Goal: Browse casually

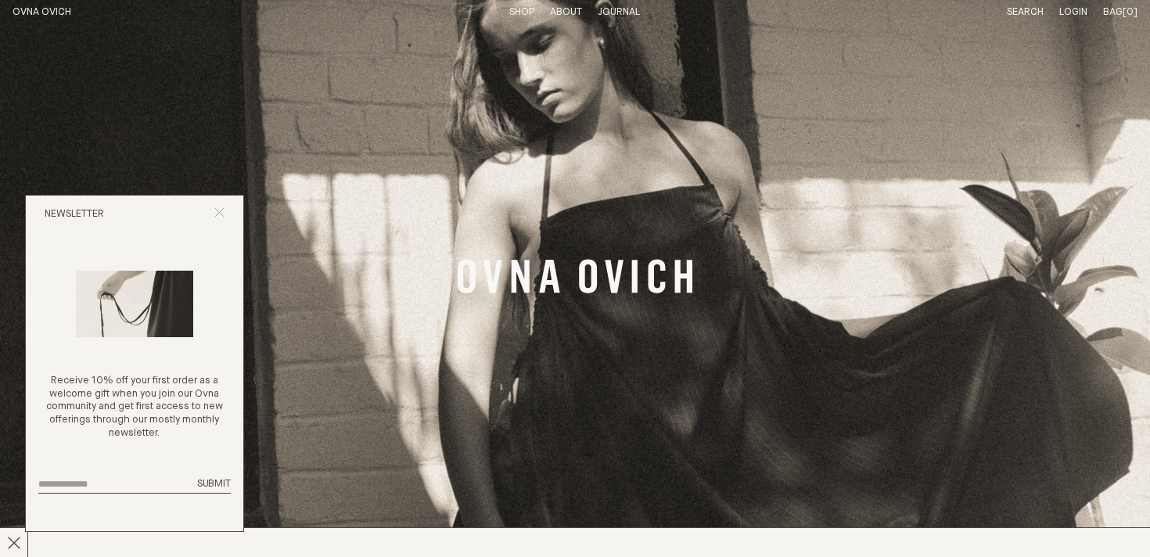
click at [221, 211] on icon "Close popup" at bounding box center [219, 212] width 10 height 10
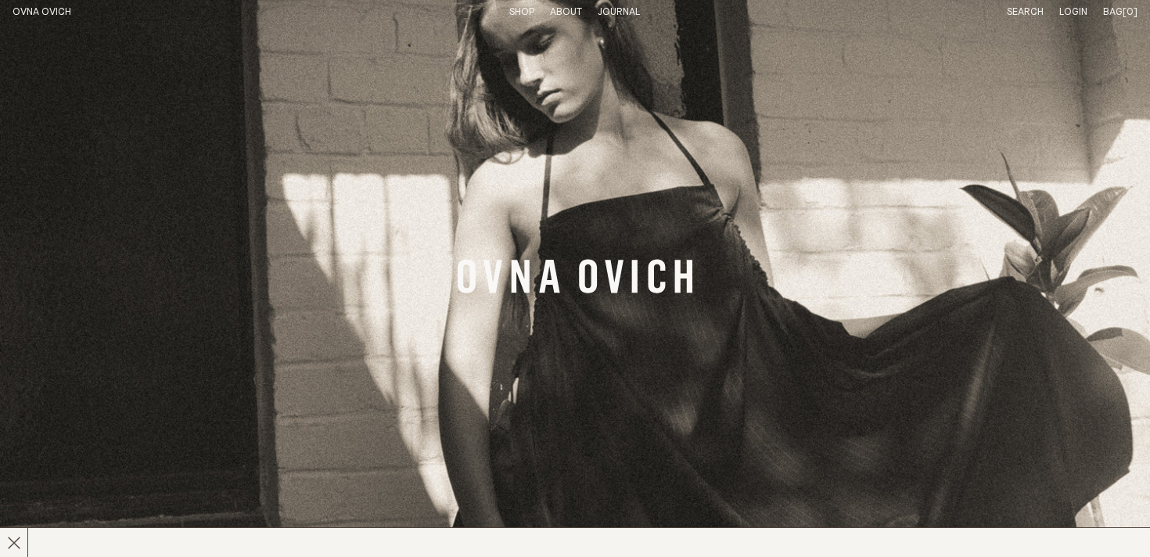
click at [619, 16] on link "Journal" at bounding box center [619, 12] width 42 height 10
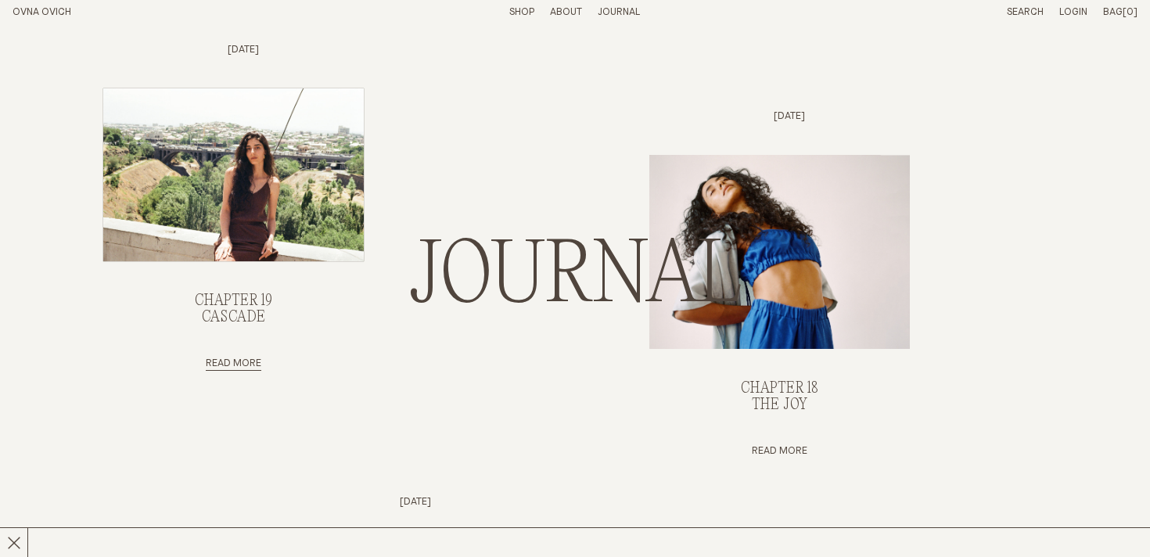
scroll to position [170, 0]
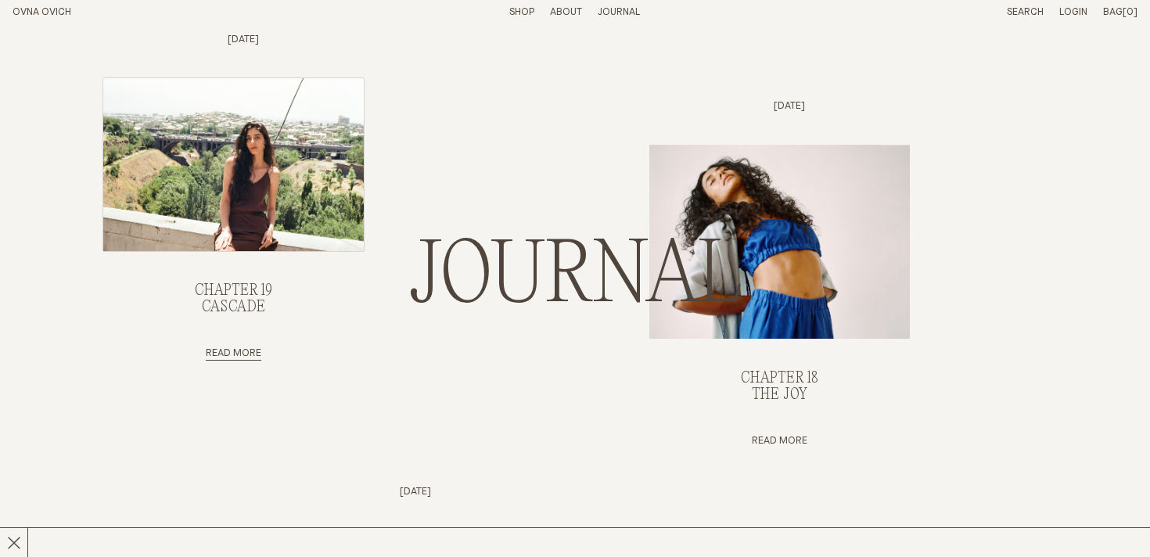
click at [284, 192] on img "Chapter 19, Cascade" at bounding box center [233, 164] width 260 height 173
click at [529, 12] on link "Shop" at bounding box center [521, 12] width 25 height 10
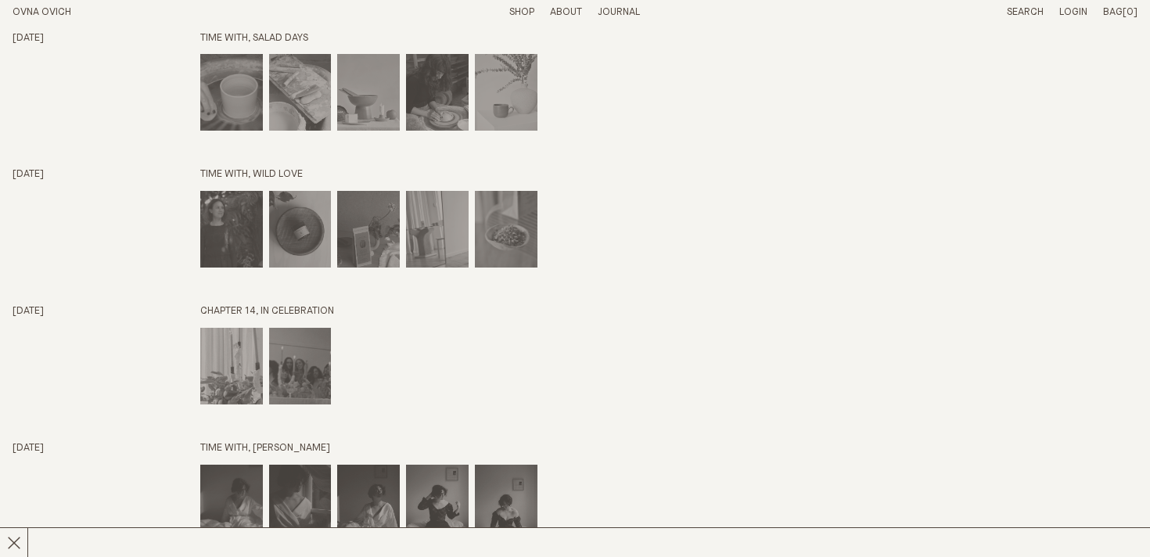
scroll to position [2491, 0]
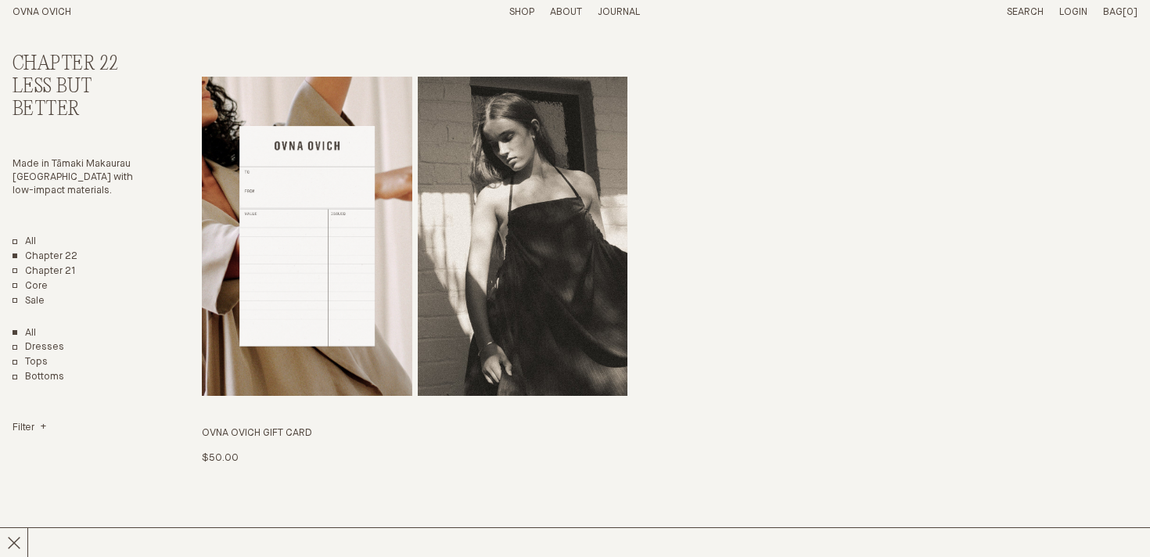
scroll to position [3442, 0]
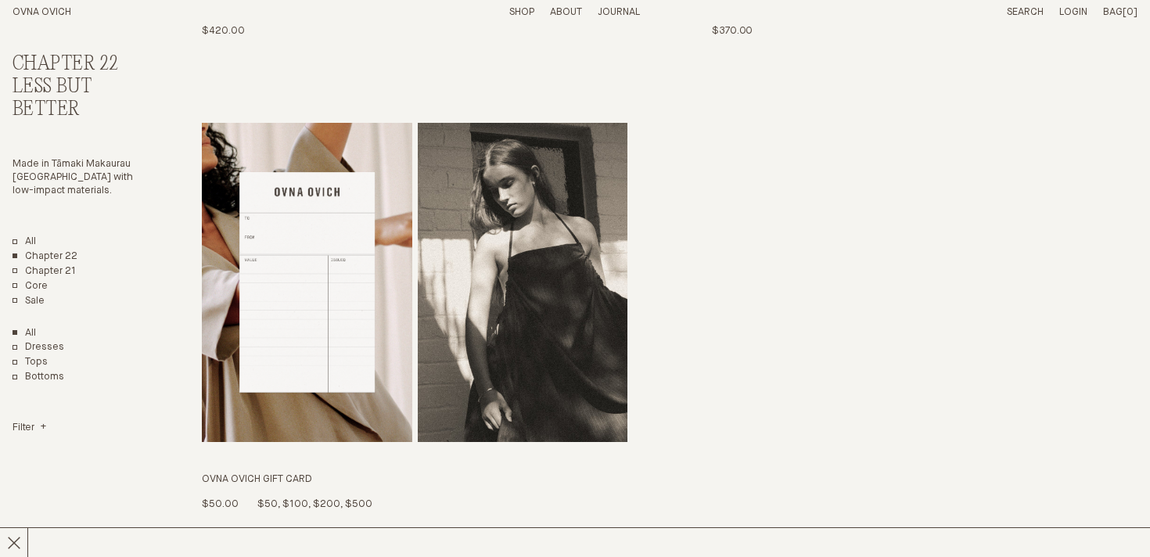
click at [514, 187] on img "OVNA OVICH GIFT CARD" at bounding box center [523, 282] width 210 height 319
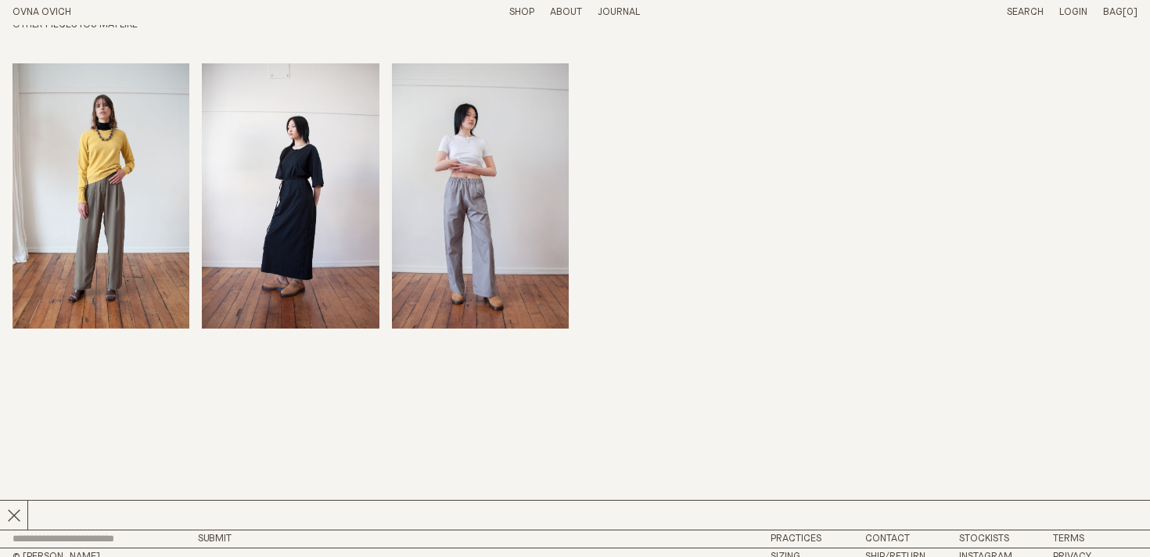
scroll to position [975, 0]
